Goal: Information Seeking & Learning: Check status

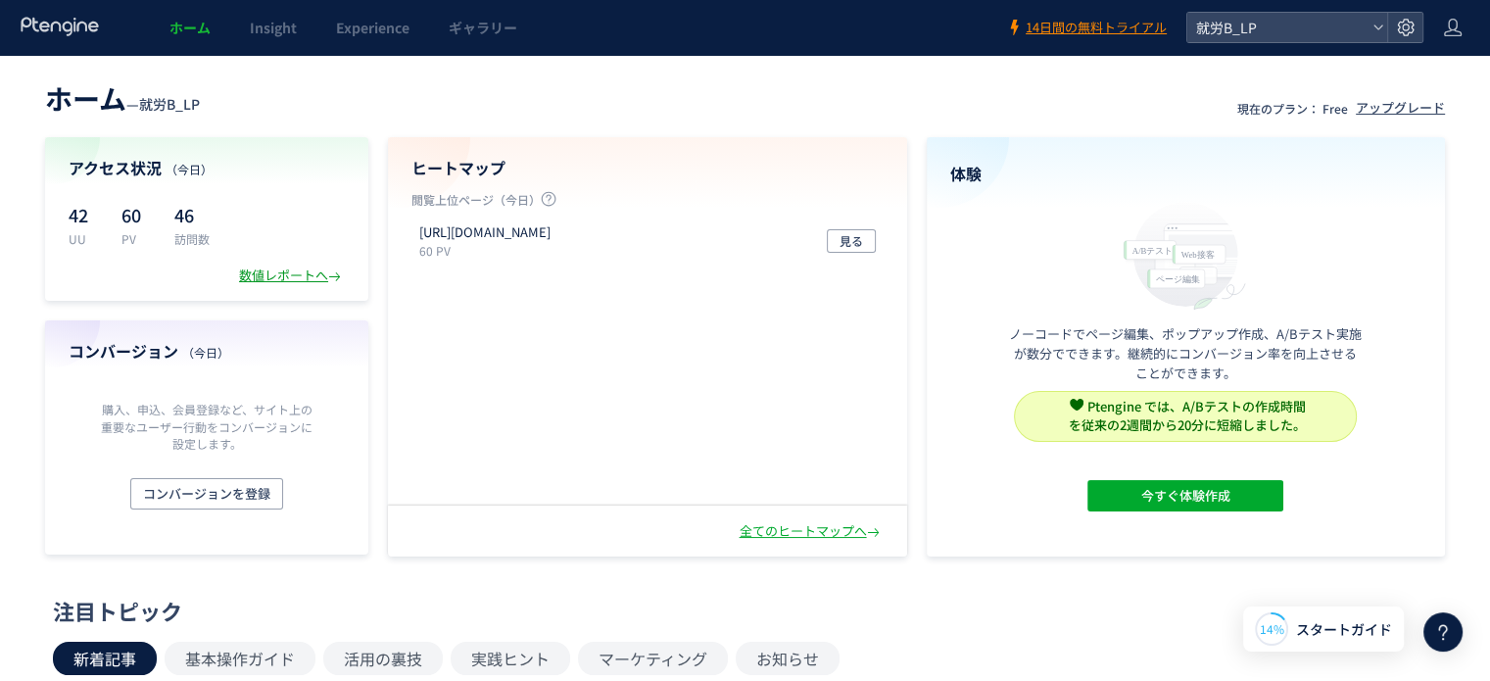
click at [286, 270] on div "数値レポートへ" at bounding box center [292, 275] width 106 height 19
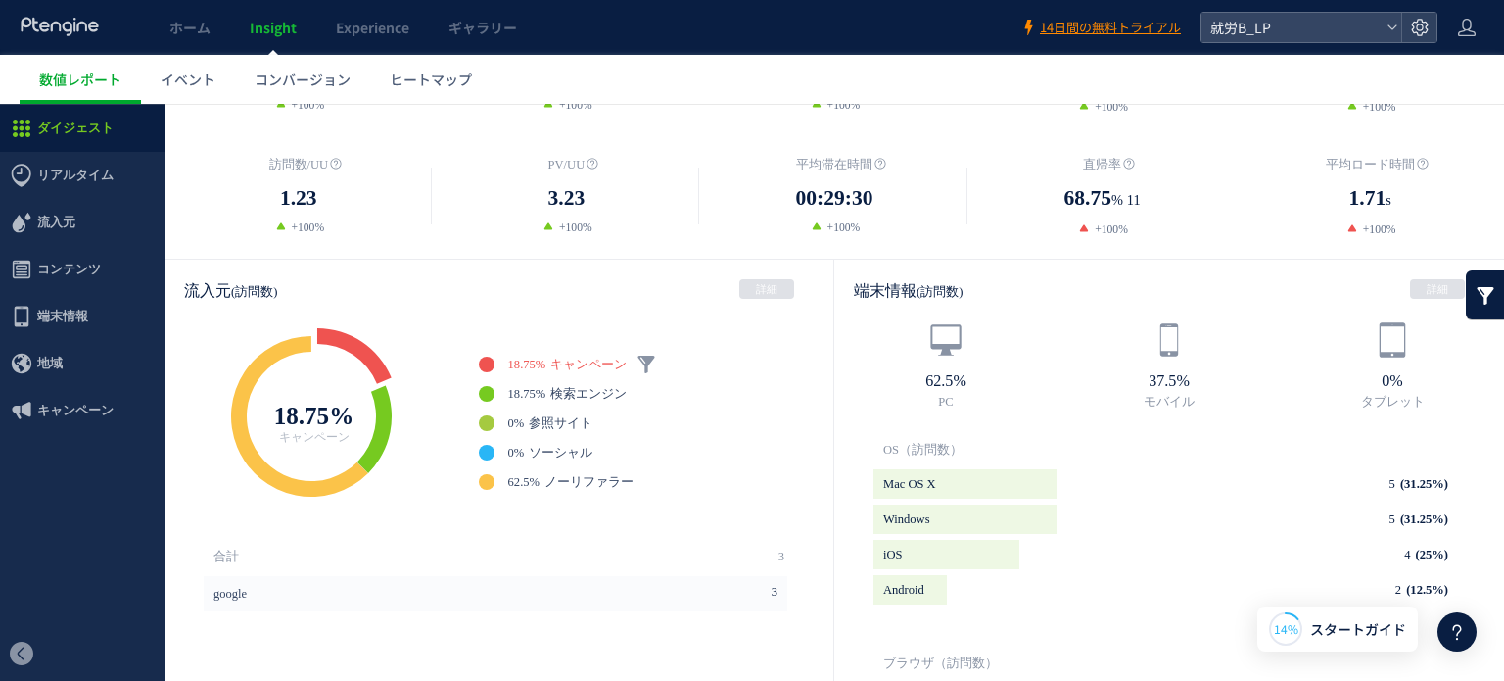
scroll to position [391, 0]
click at [74, 228] on span "流入元" at bounding box center [82, 222] width 165 height 47
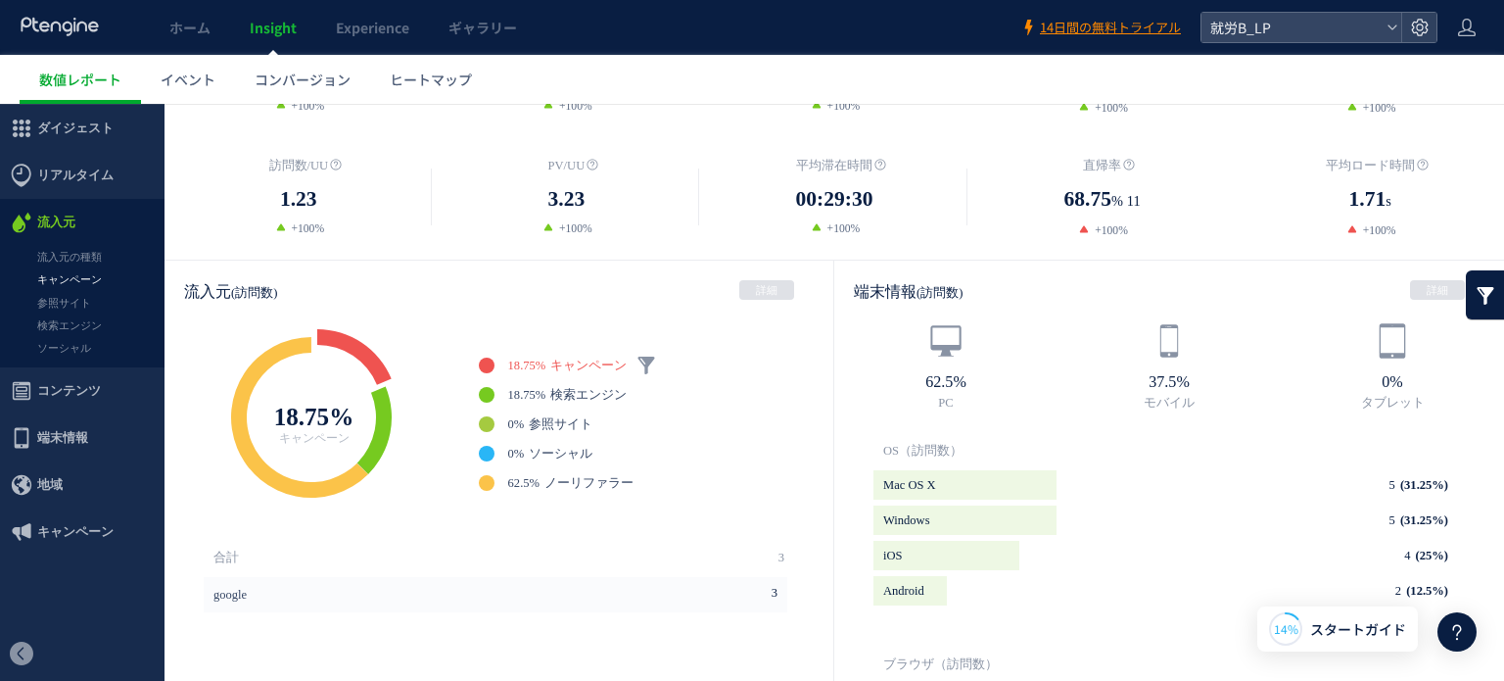
click at [77, 279] on link "キャンペーン" at bounding box center [82, 279] width 165 height 23
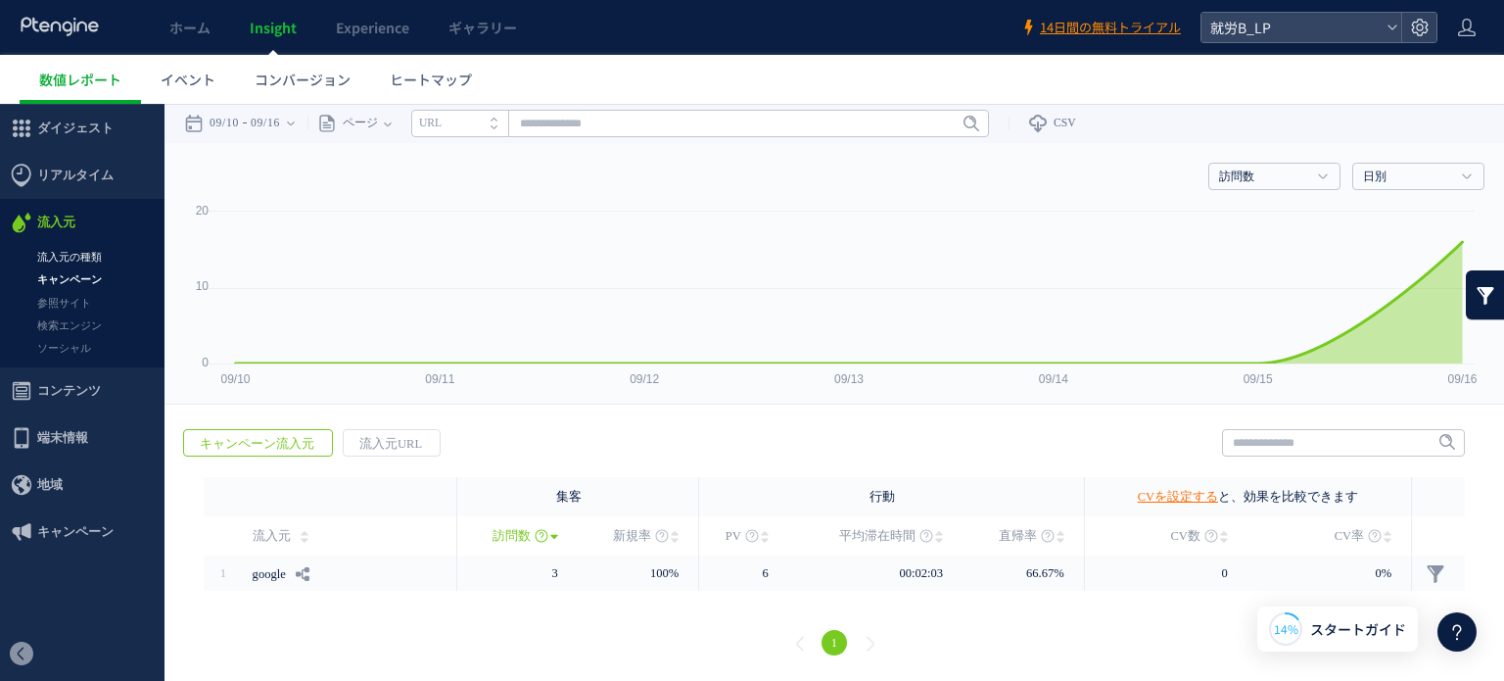
click at [67, 253] on link "流入元の種類" at bounding box center [82, 257] width 165 height 23
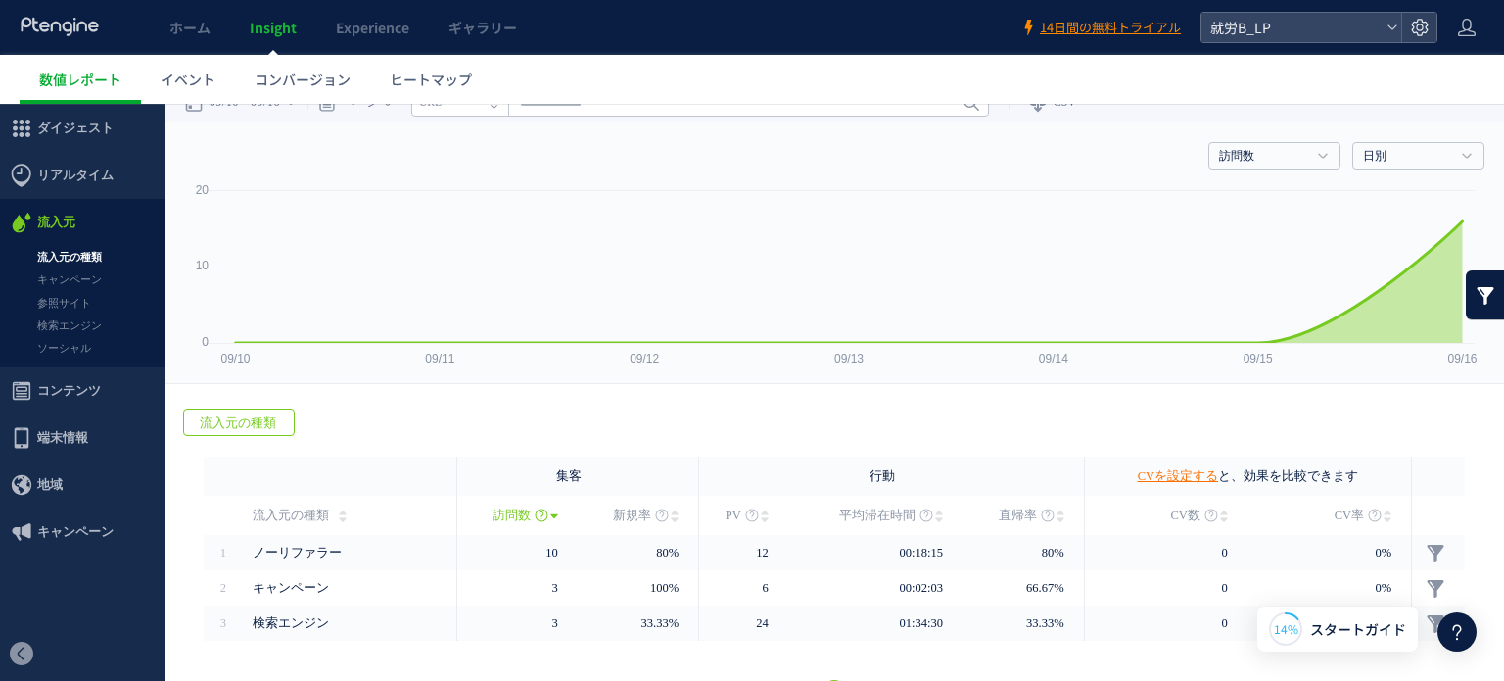
scroll to position [70, 0]
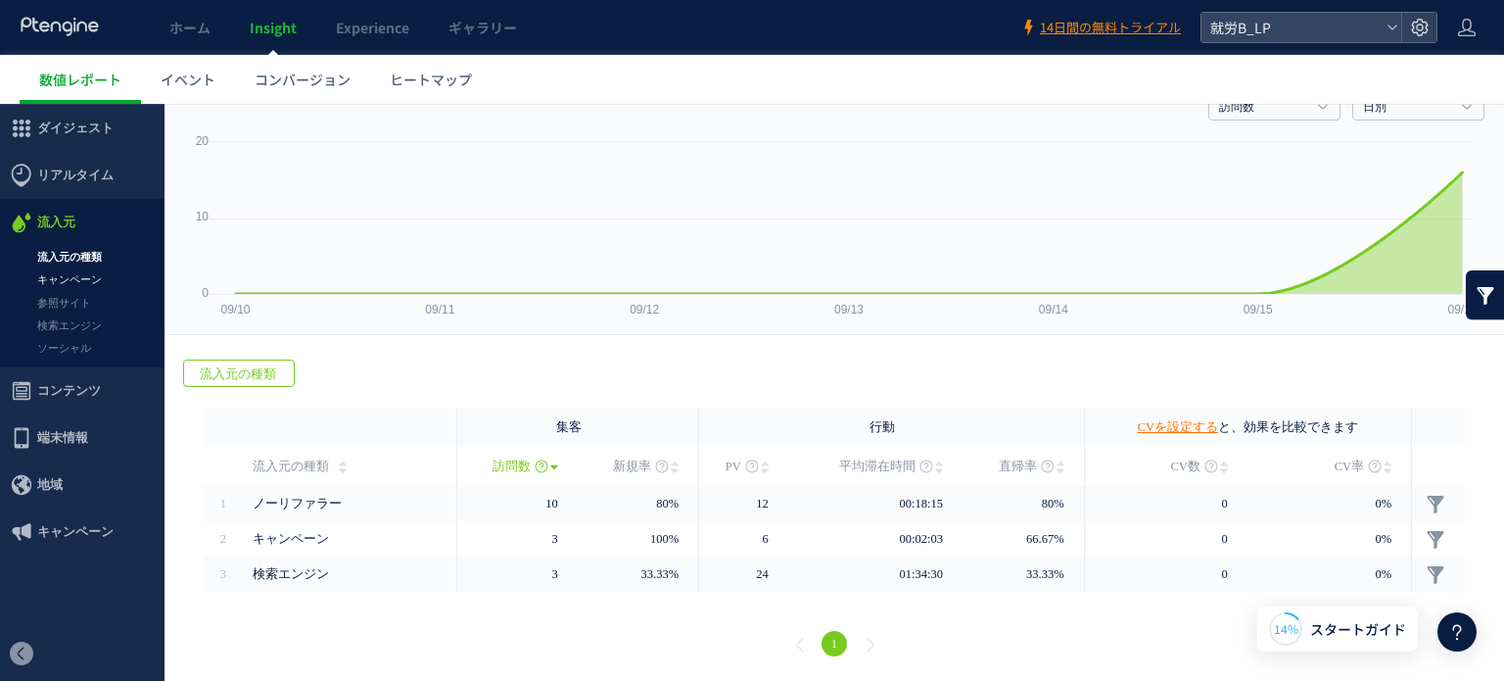
click at [74, 288] on link "キャンペーン" at bounding box center [82, 279] width 165 height 23
